Goal: Task Accomplishment & Management: Manage account settings

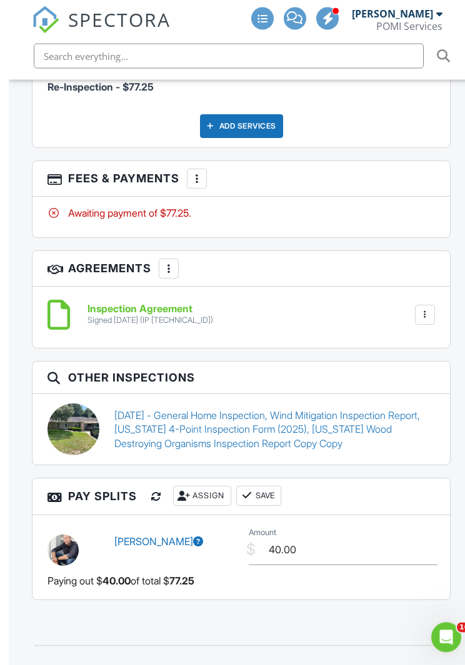
scroll to position [2807, 0]
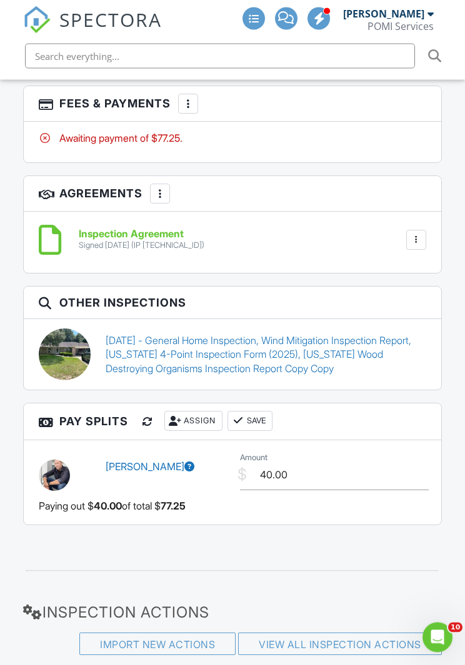
click at [262, 358] on link "[DATE] - General Home Inspection, Wind Mitigation Inspection Report, [US_STATE]…" at bounding box center [266, 355] width 320 height 42
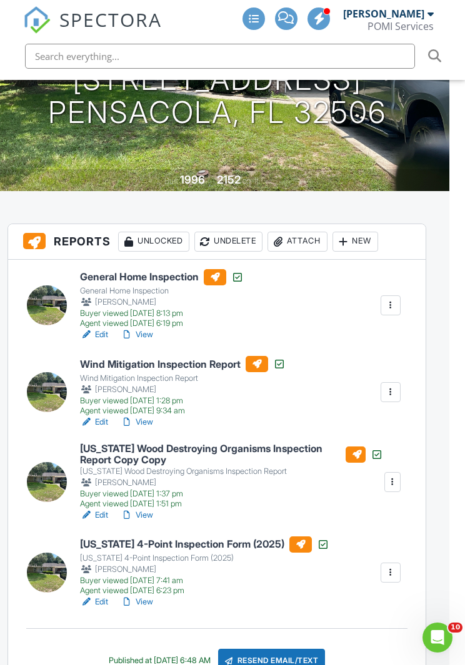
click at [147, 510] on link "View" at bounding box center [137, 515] width 32 height 12
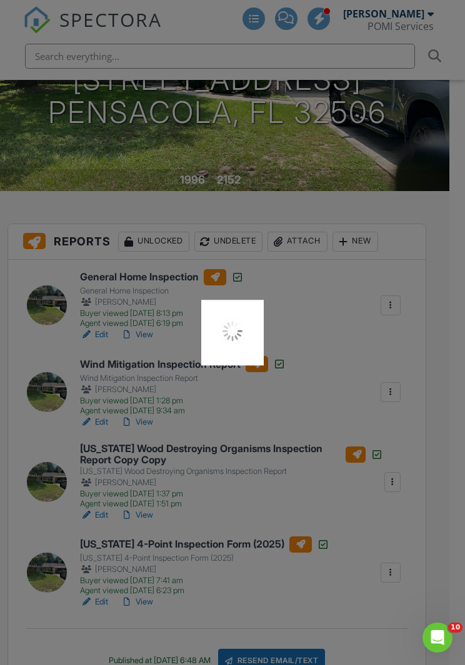
scroll to position [245, 16]
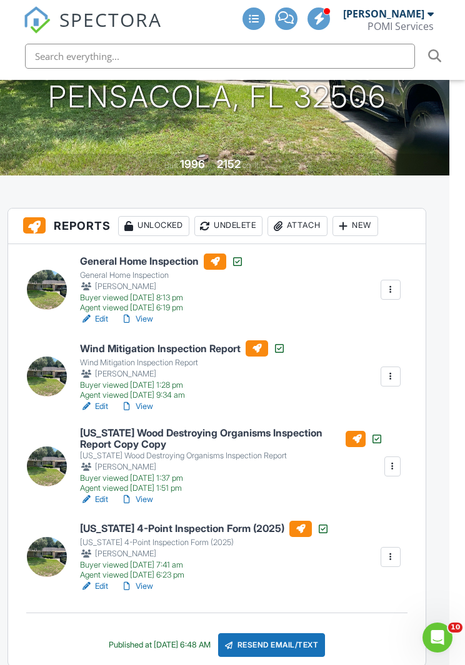
click at [143, 578] on div "Agent viewed 08/22/2025 6:23 pm" at bounding box center [204, 575] width 249 height 10
click at [147, 583] on link "View" at bounding box center [137, 586] width 32 height 12
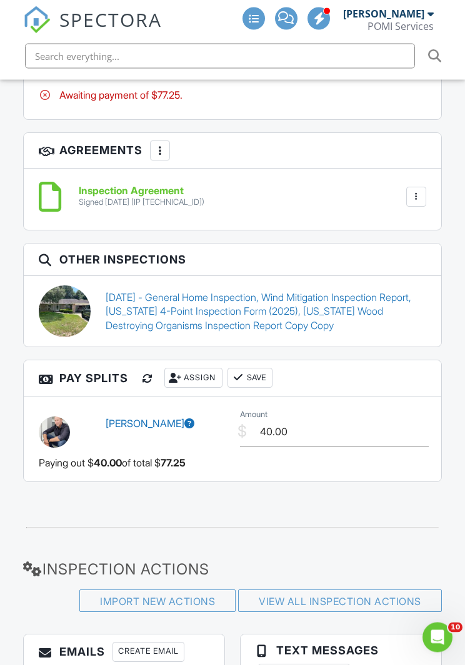
scroll to position [2874, 0]
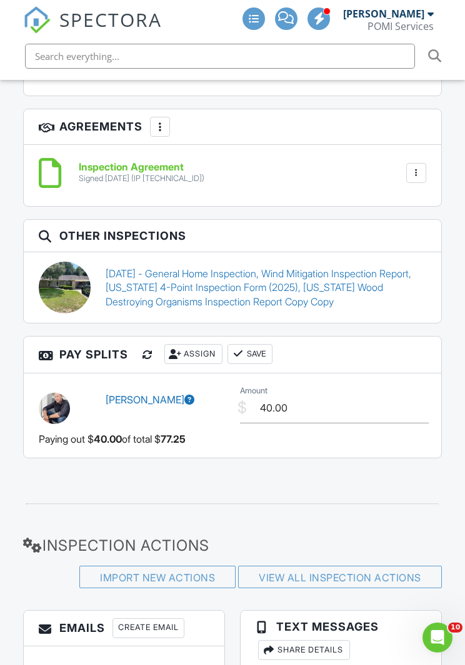
click at [283, 308] on link "[DATE] - General Home Inspection, Wind Mitigation Inspection Report, [US_STATE]…" at bounding box center [266, 288] width 320 height 42
